Goal: Task Accomplishment & Management: Manage account settings

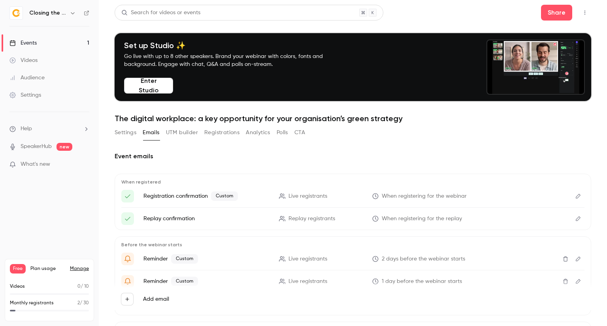
click at [127, 130] on button "Settings" at bounding box center [126, 132] width 22 height 13
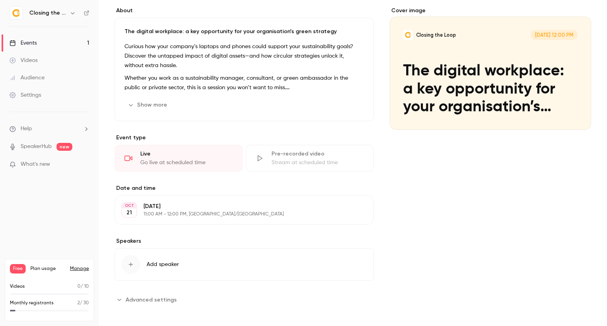
scroll to position [148, 0]
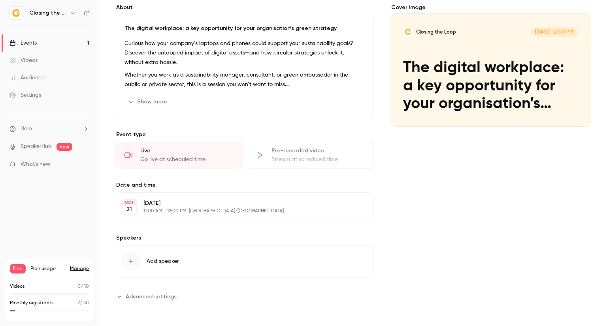
click at [130, 258] on icon "button" at bounding box center [131, 261] width 6 height 6
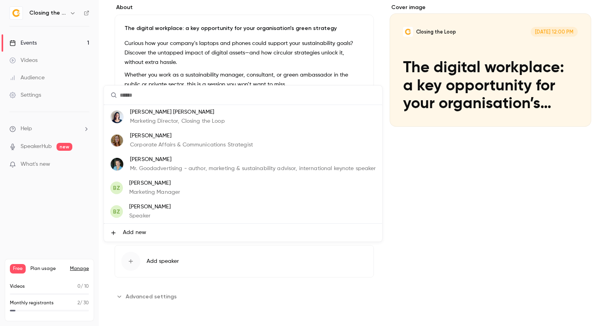
click at [152, 231] on li "Add new" at bounding box center [243, 233] width 278 height 18
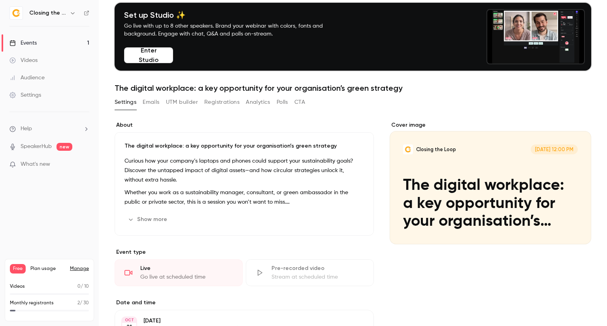
scroll to position [0, 0]
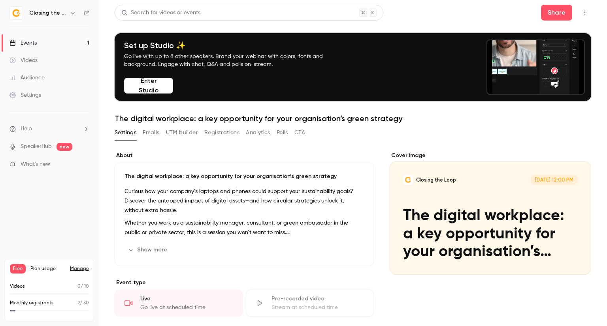
click at [153, 133] on button "Emails" at bounding box center [151, 132] width 17 height 13
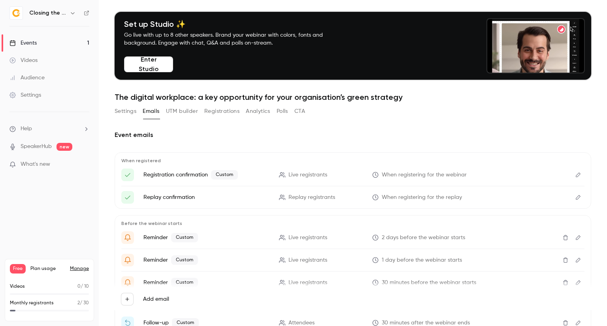
scroll to position [40, 0]
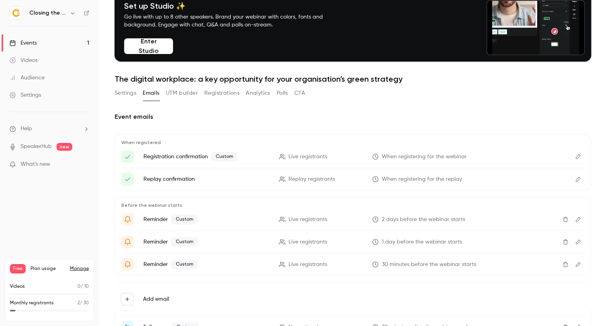
click at [576, 155] on button "Edit" at bounding box center [578, 157] width 13 height 13
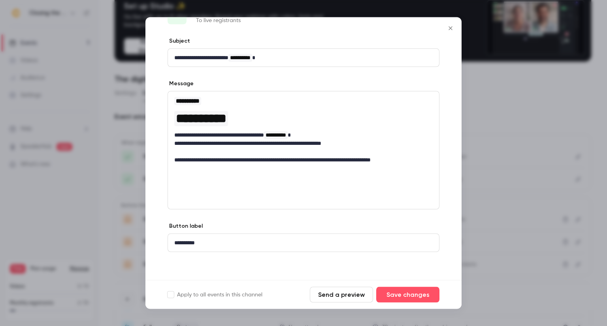
scroll to position [0, 0]
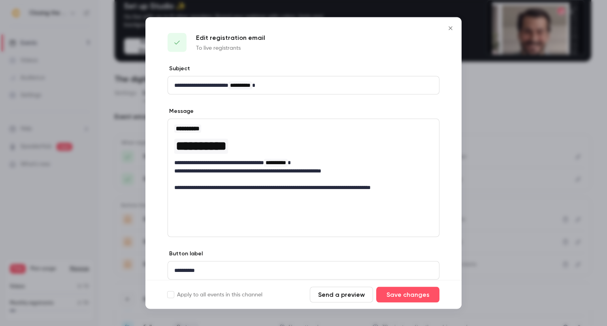
click at [448, 30] on icon "Close" at bounding box center [450, 28] width 9 height 6
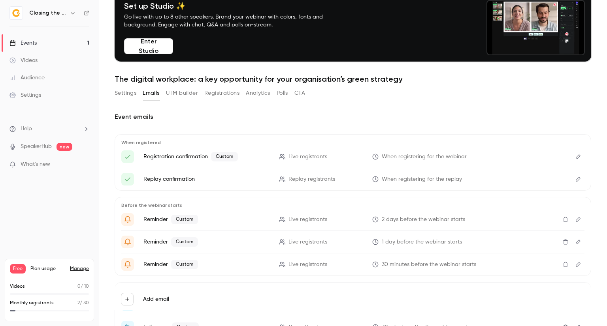
scroll to position [56, 0]
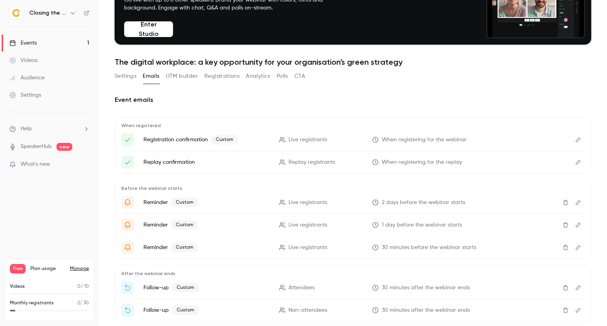
click at [575, 203] on icon "Edit" at bounding box center [578, 203] width 6 height 6
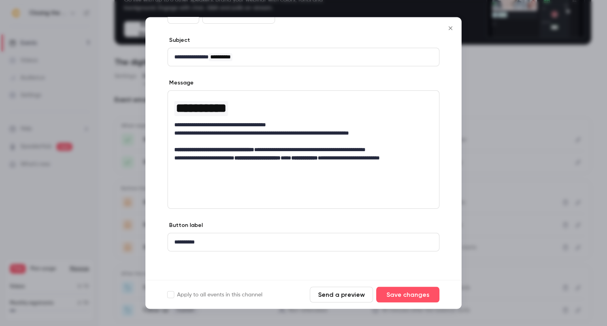
scroll to position [0, 0]
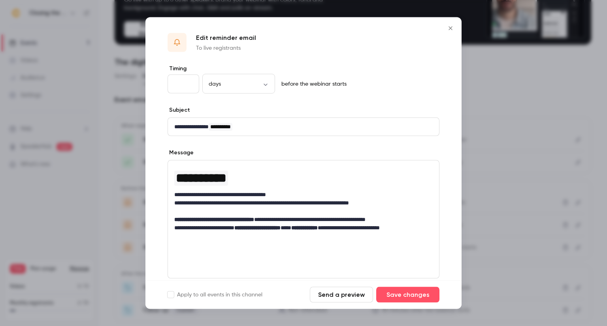
click at [450, 30] on icon "Close" at bounding box center [450, 28] width 9 height 6
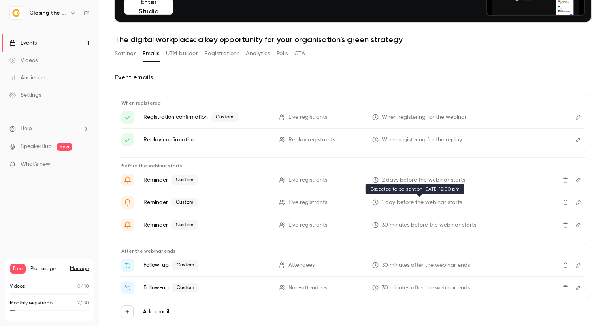
scroll to position [98, 0]
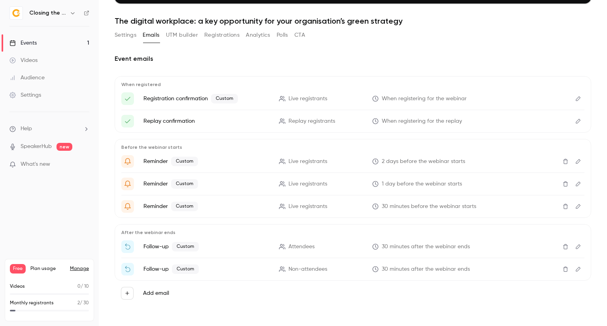
click at [575, 184] on icon "Edit" at bounding box center [578, 184] width 6 height 6
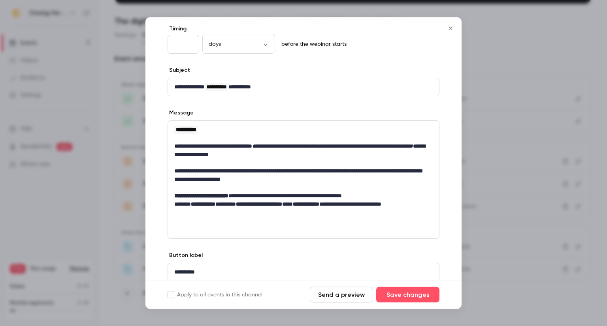
scroll to position [0, 0]
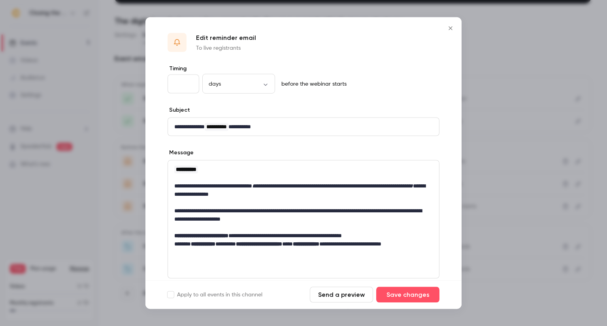
click at [452, 30] on icon "Close" at bounding box center [450, 28] width 9 height 6
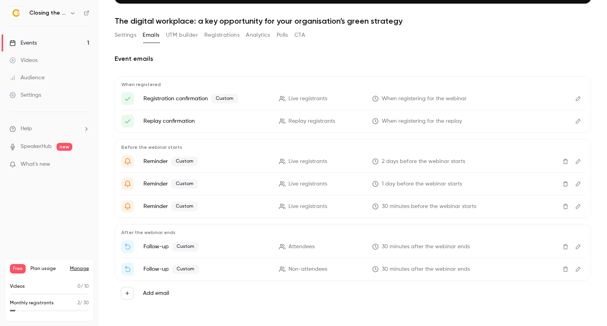
click at [572, 165] on button "Edit" at bounding box center [578, 161] width 13 height 13
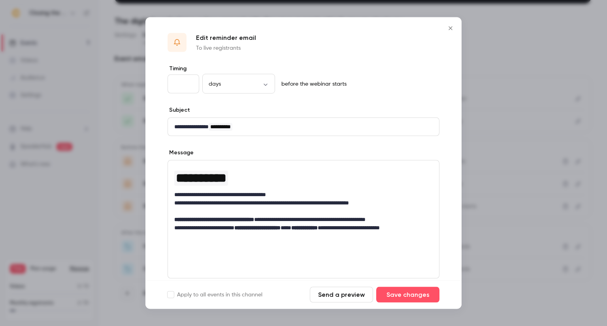
click at [452, 30] on icon "Close" at bounding box center [450, 28] width 9 height 6
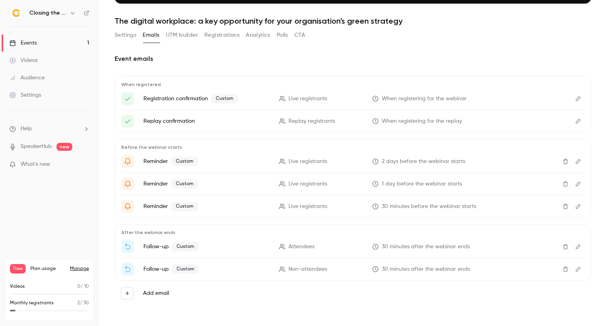
click at [575, 96] on icon "Edit" at bounding box center [578, 99] width 6 height 6
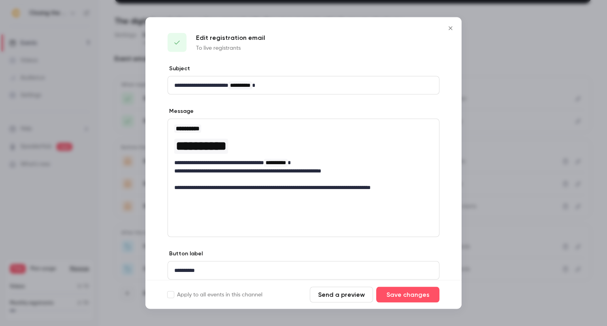
click at [449, 26] on icon "Close" at bounding box center [450, 28] width 9 height 6
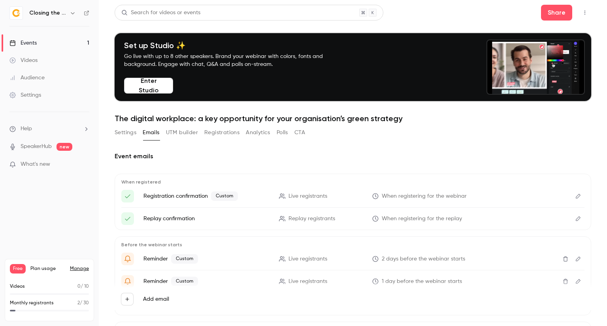
scroll to position [40, 0]
